Goal: Transaction & Acquisition: Purchase product/service

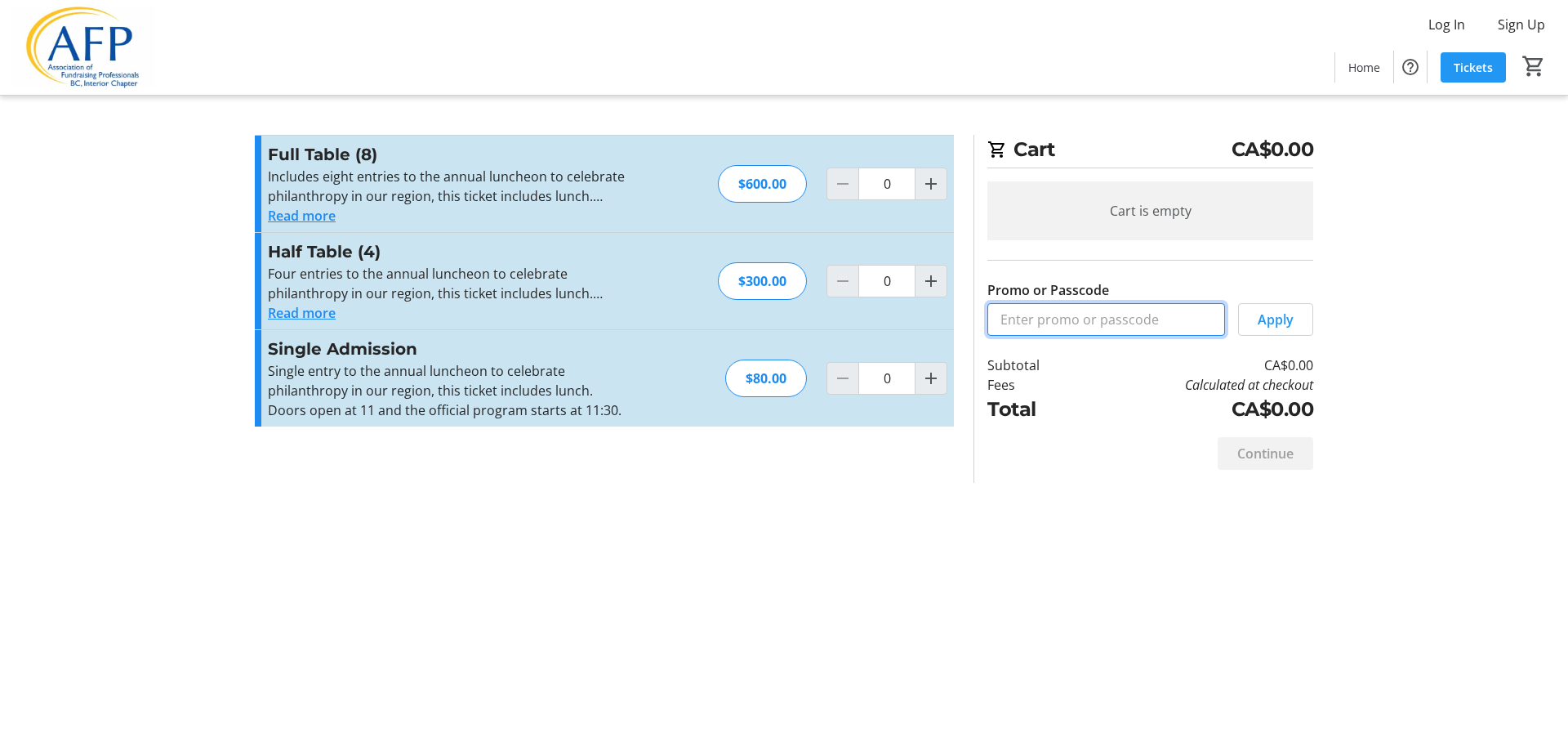
click at [1089, 314] on input "Promo or Passcode" at bounding box center [1106, 319] width 238 height 32
click at [937, 371] on mat-icon "Increment by one" at bounding box center [931, 378] width 20 height 20
type input "2"
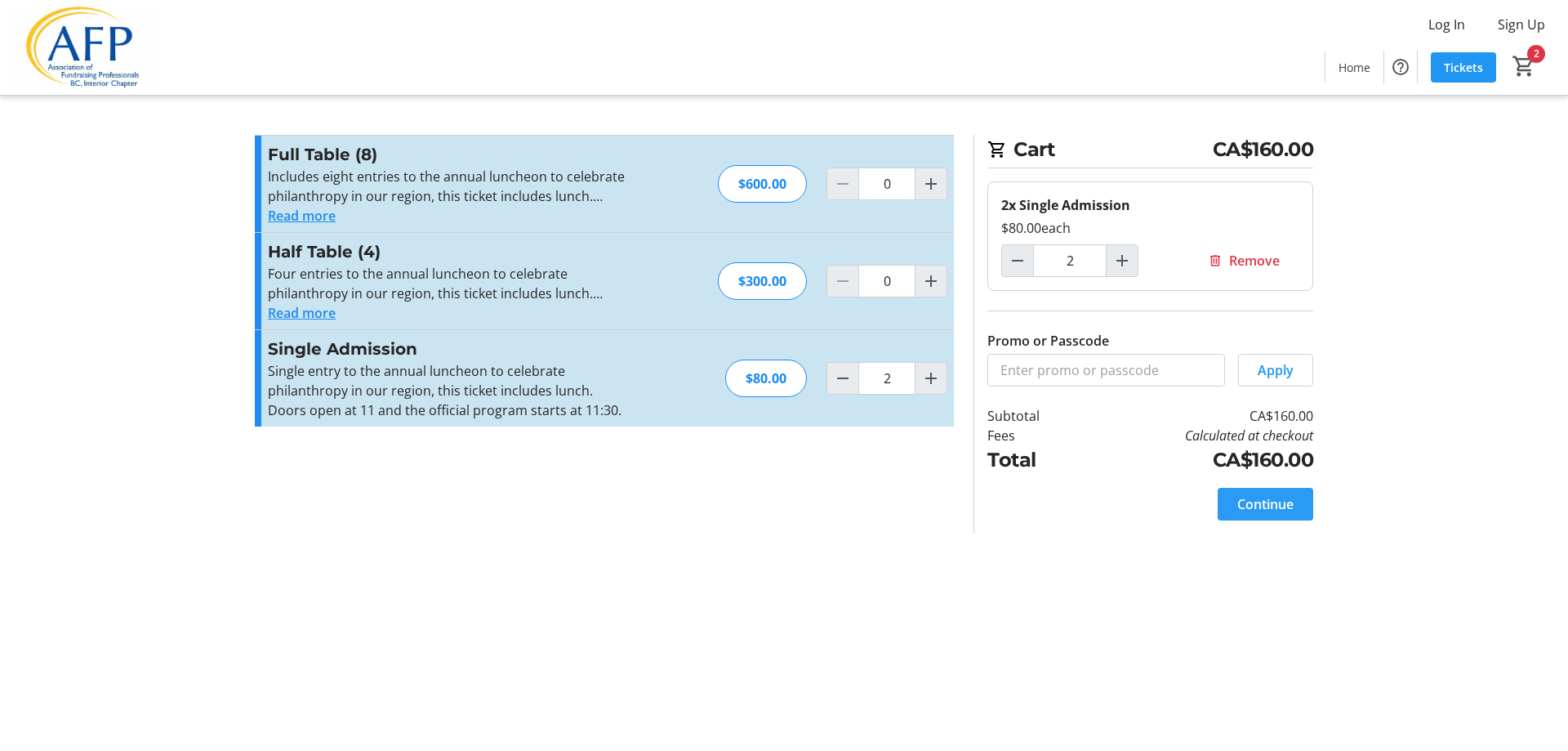
click at [1223, 493] on span at bounding box center [1265, 504] width 96 height 39
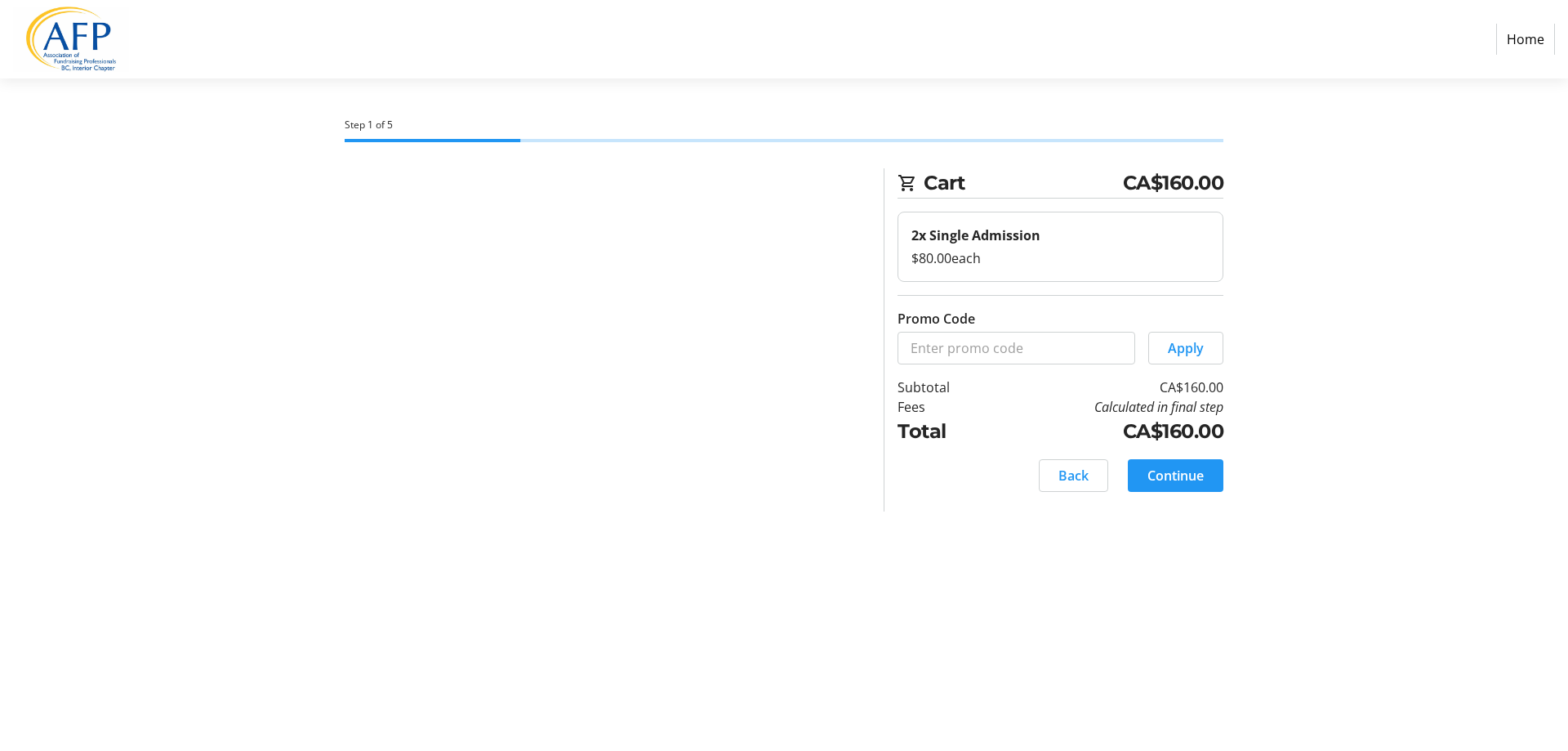
select select "CA"
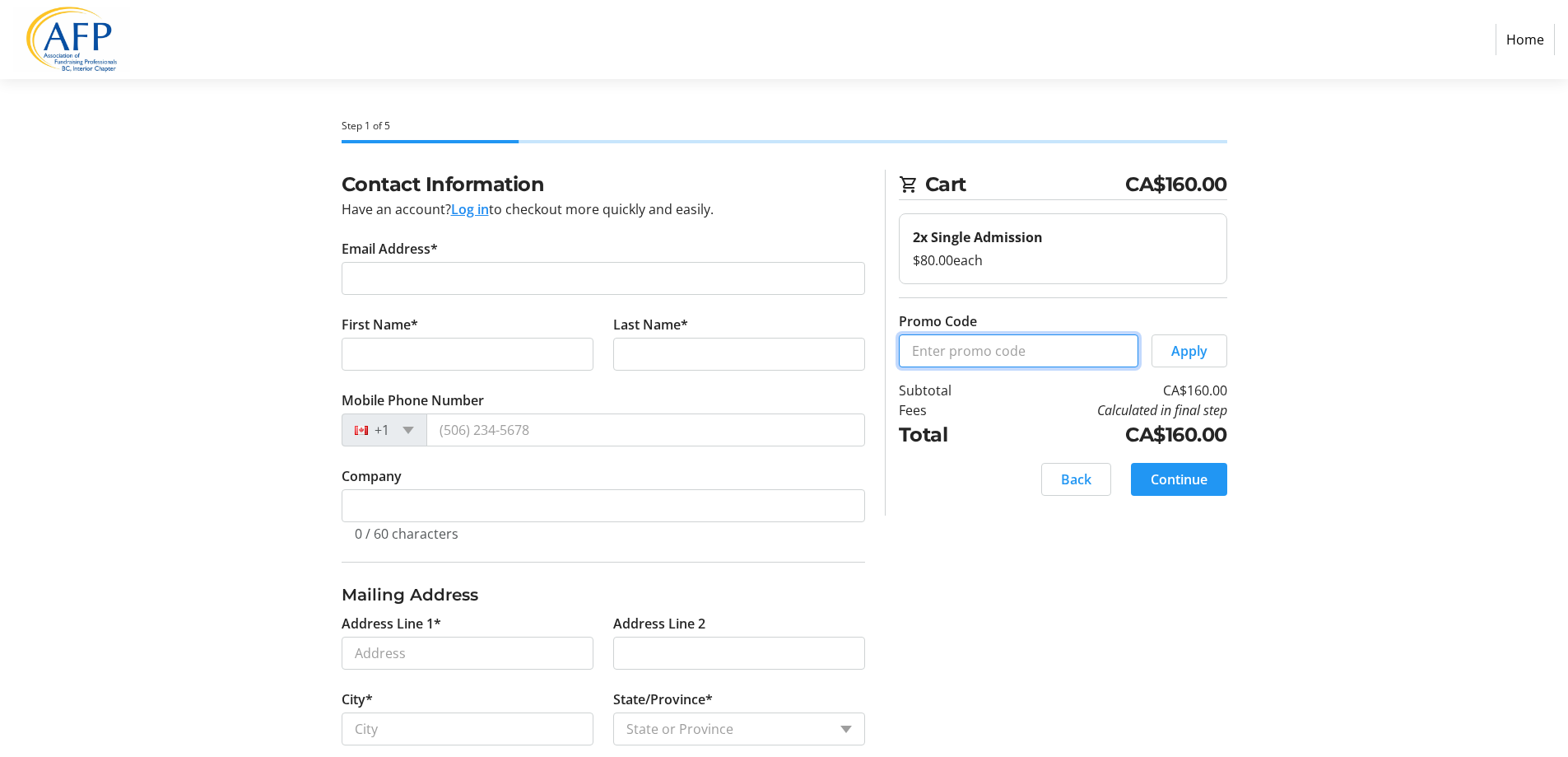
click at [1020, 348] on input "Promo Code" at bounding box center [1019, 351] width 239 height 33
type input "copm"
